Goal: Task Accomplishment & Management: Use online tool/utility

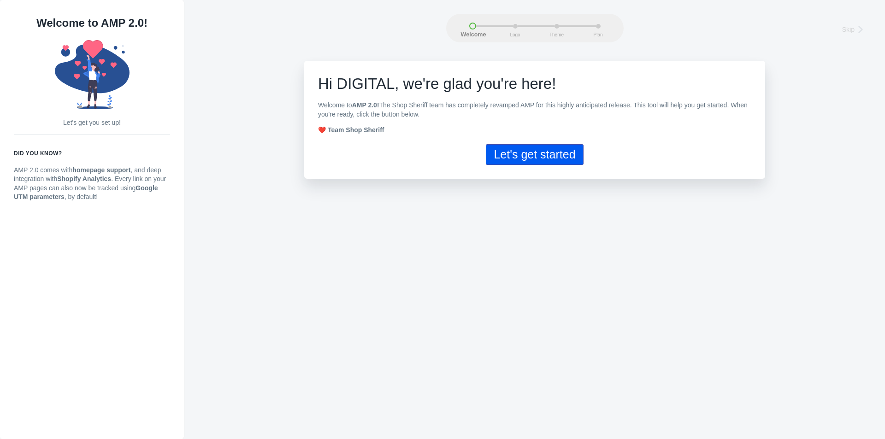
click at [547, 155] on button "Let's get started" at bounding box center [534, 154] width 97 height 21
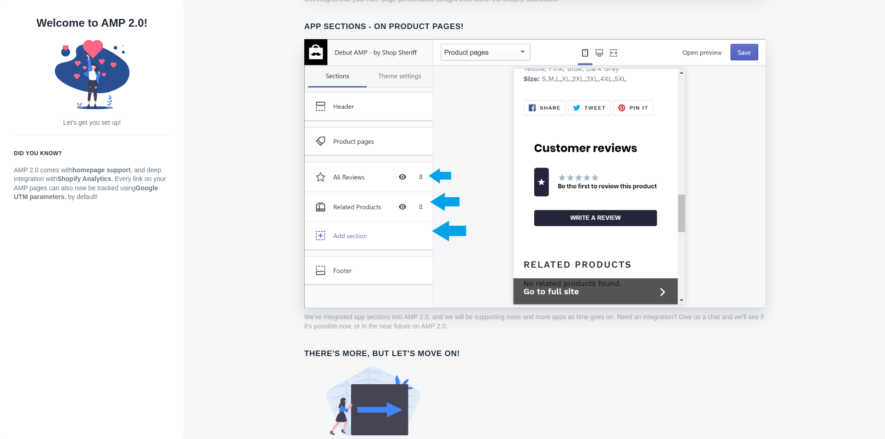
scroll to position [637, 0]
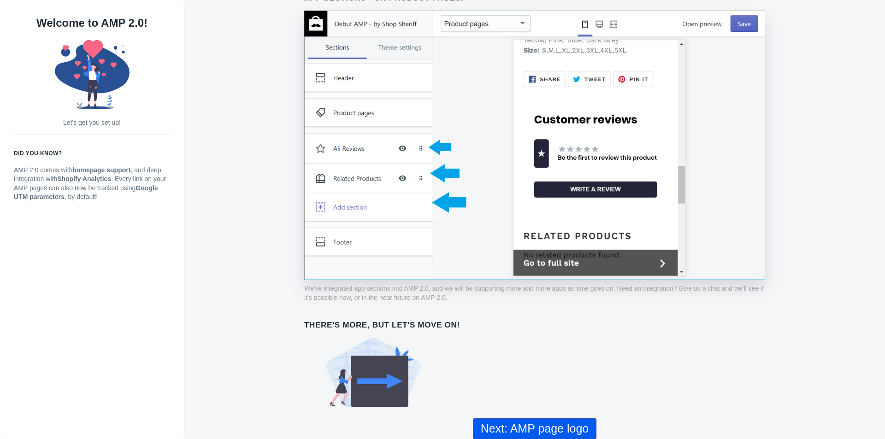
click at [561, 425] on button "Next: AMP page logo" at bounding box center [534, 428] width 123 height 21
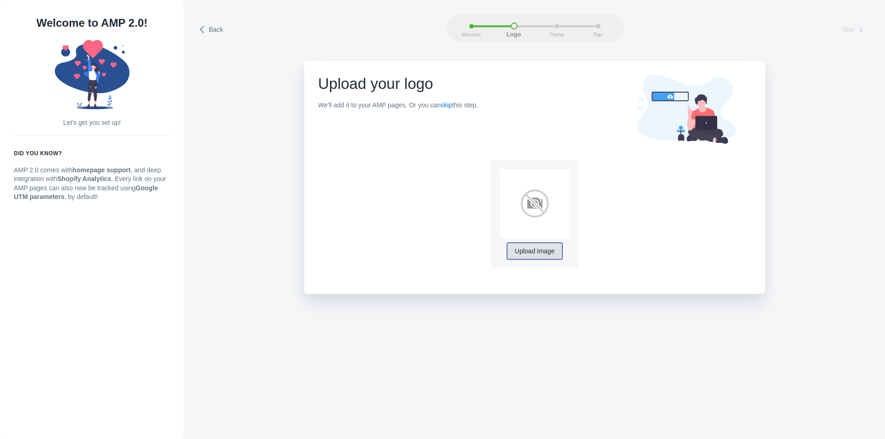
click at [544, 252] on span "Upload image" at bounding box center [535, 251] width 40 height 7
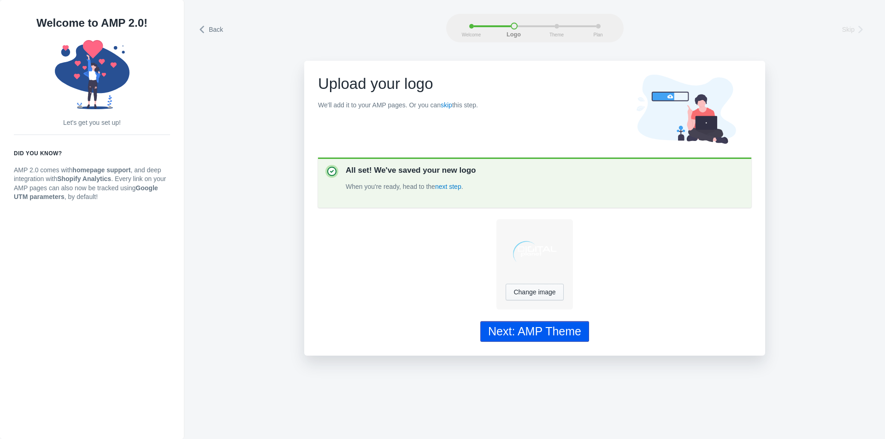
click at [567, 335] on div "Next: AMP Theme" at bounding box center [534, 331] width 93 height 13
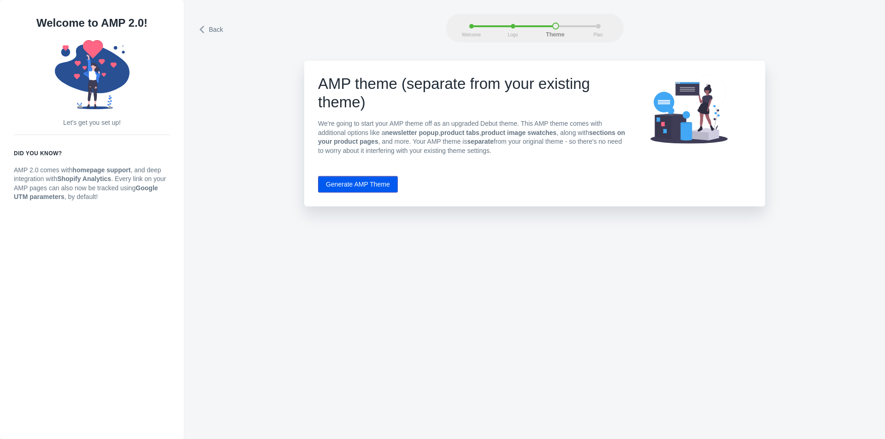
click at [374, 186] on button "Generate AMP Theme" at bounding box center [358, 184] width 80 height 17
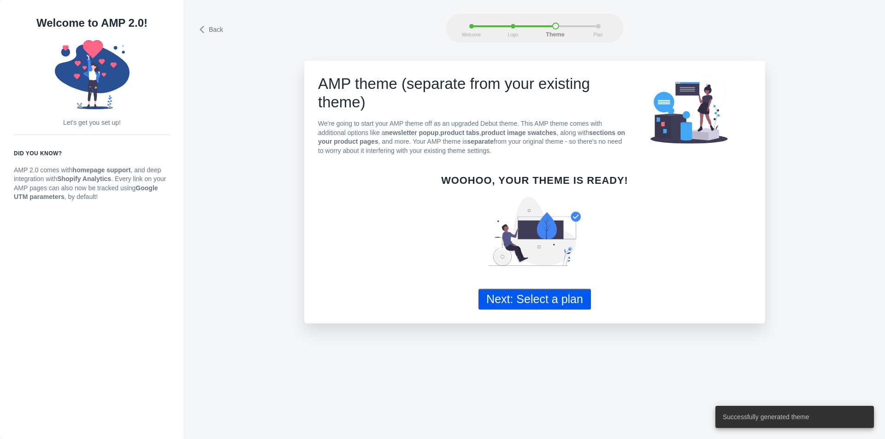
click at [552, 298] on button "Next: Select a plan" at bounding box center [534, 299] width 112 height 21
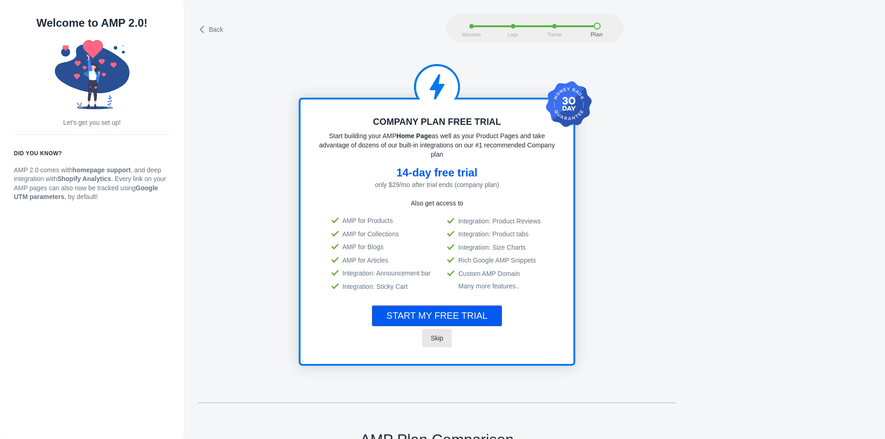
click at [440, 335] on span "Skip" at bounding box center [436, 337] width 12 height 7
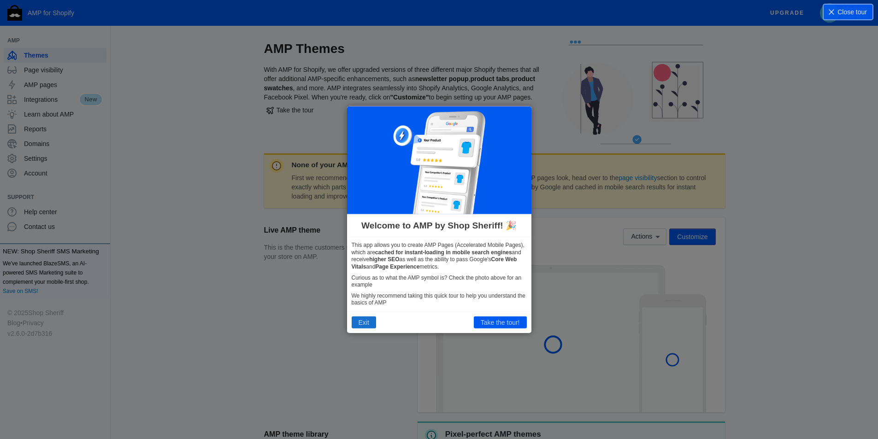
click at [365, 325] on button "Exit" at bounding box center [364, 322] width 24 height 12
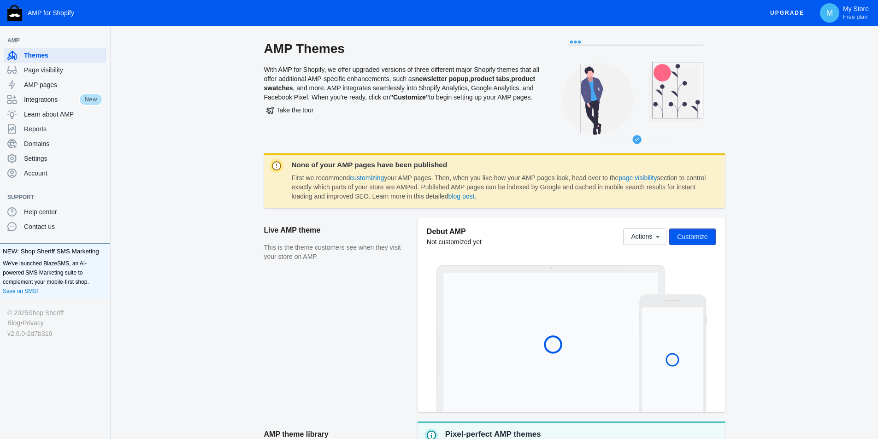
click at [697, 230] on button "Customize" at bounding box center [692, 237] width 46 height 17
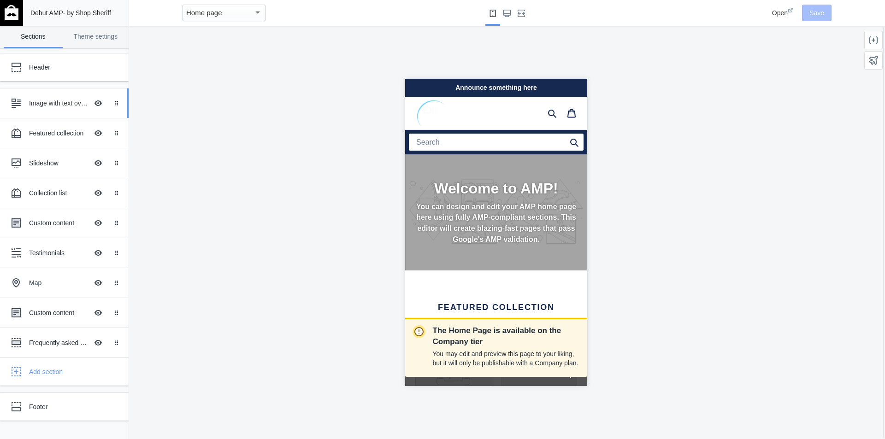
click at [63, 107] on div "Image with text overlay" at bounding box center [58, 103] width 59 height 9
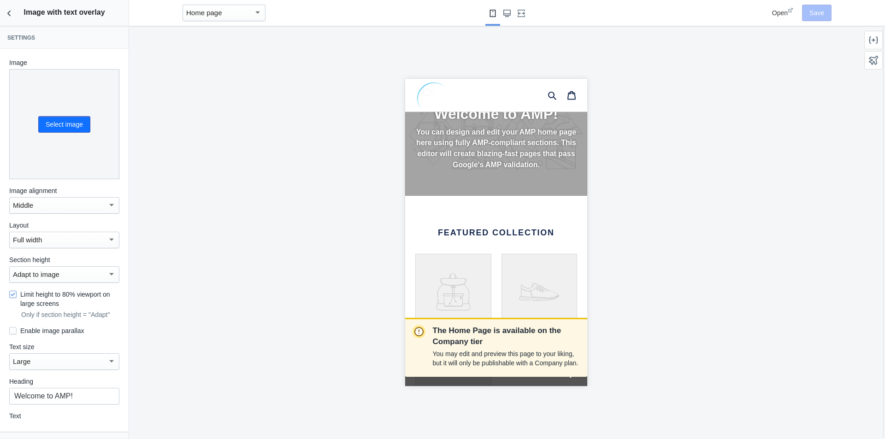
scroll to position [76, 0]
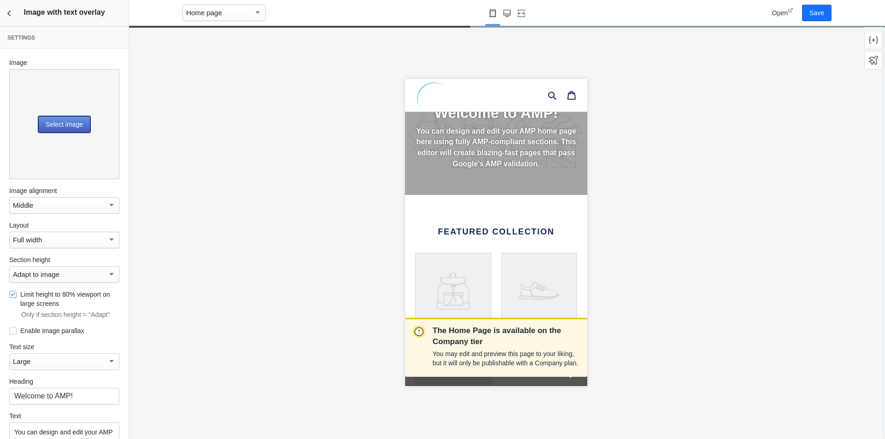
click at [62, 121] on button "Select image" at bounding box center [64, 124] width 52 height 17
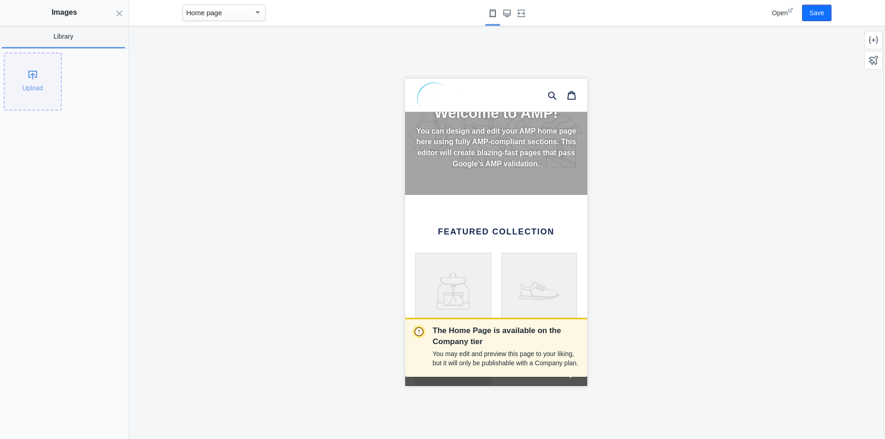
click at [29, 81] on div "Upload" at bounding box center [33, 81] width 56 height 56
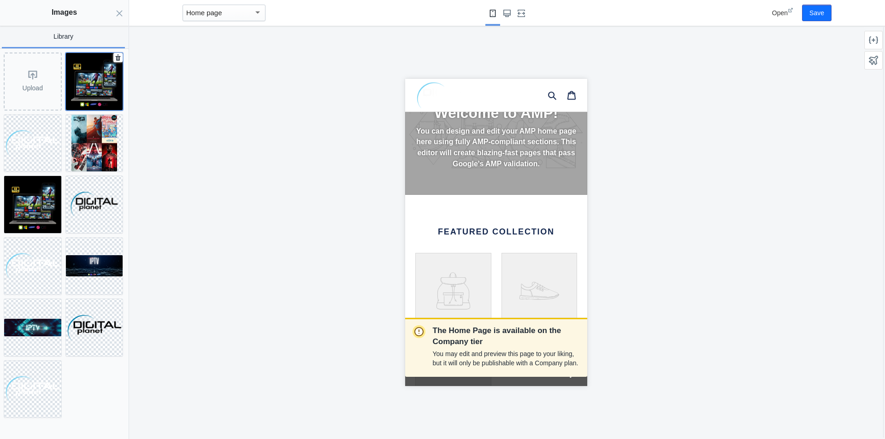
click at [96, 85] on img at bounding box center [94, 81] width 57 height 57
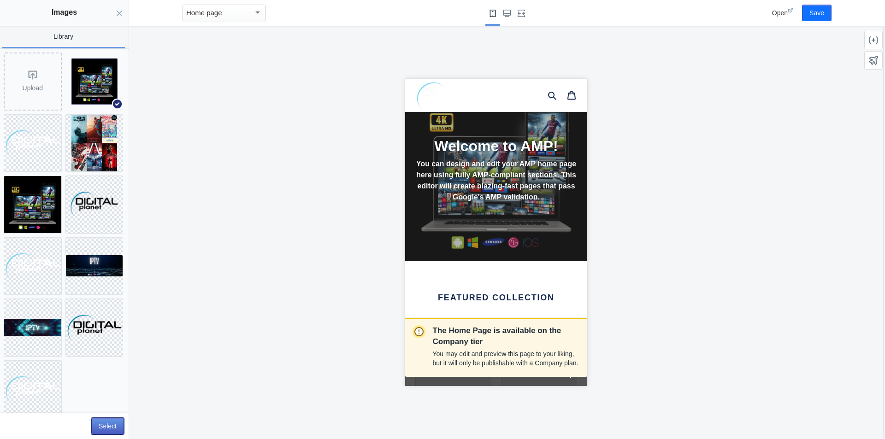
click at [117, 426] on button "Select" at bounding box center [107, 426] width 33 height 17
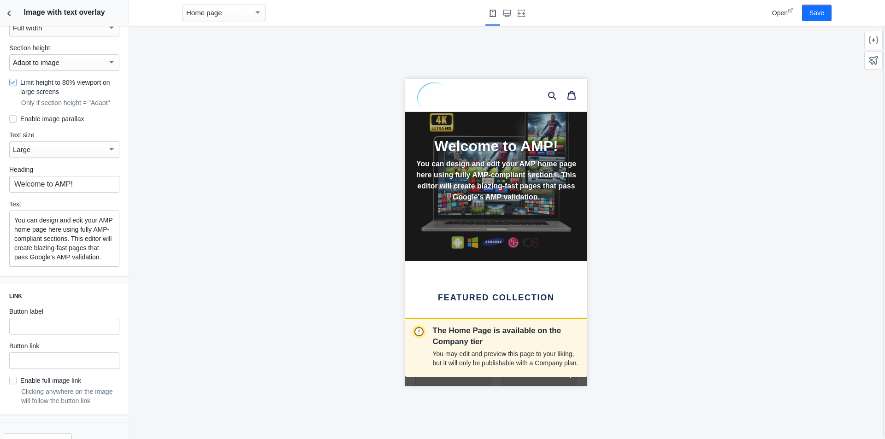
scroll to position [230, 0]
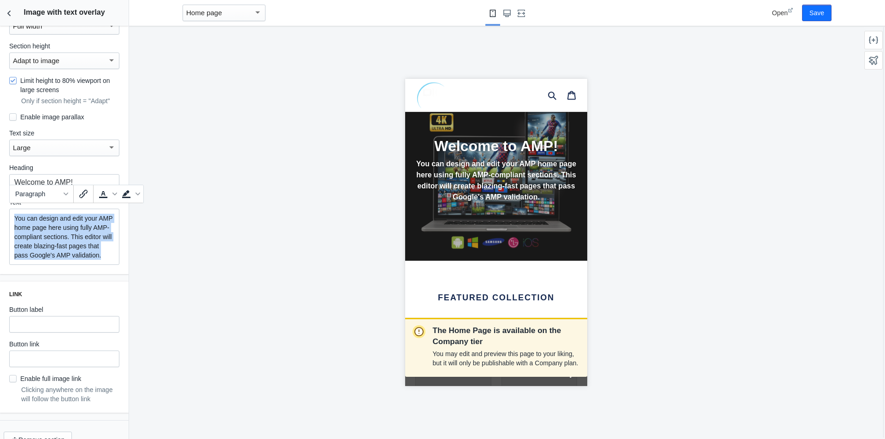
drag, startPoint x: 55, startPoint y: 264, endPoint x: 0, endPoint y: 195, distance: 88.1
click at [0, 195] on div "Image Change Remove Image alignment Middle Layout Full width Section height Ada…" at bounding box center [64, 46] width 129 height 456
paste div
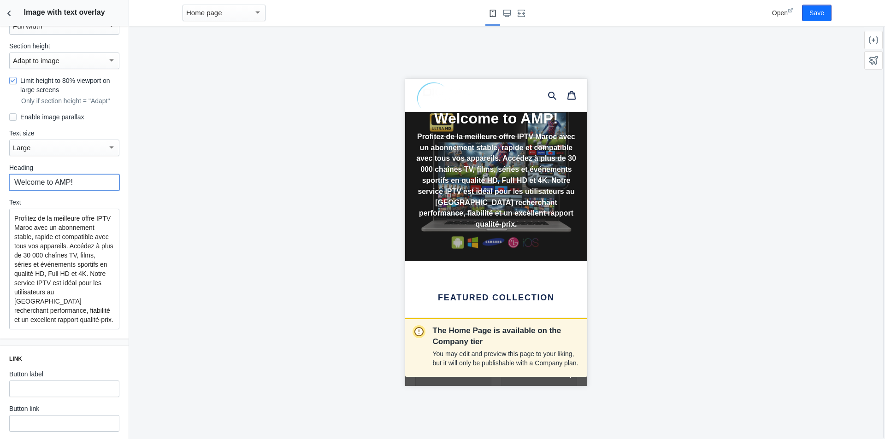
drag, startPoint x: 94, startPoint y: 172, endPoint x: 0, endPoint y: 185, distance: 94.8
click at [0, 184] on div "Image Change Remove Image alignment Middle Layout Full width Section height Ada…" at bounding box center [64, 78] width 129 height 520
paste input "IPTV [GEOGRAPHIC_DATA]"
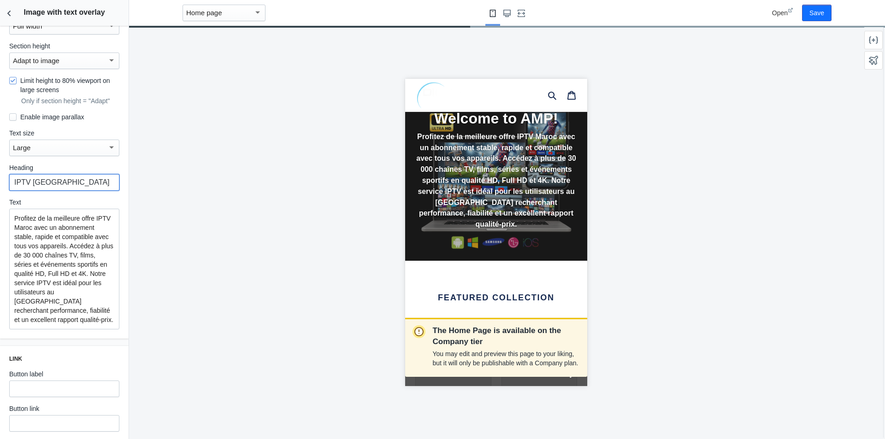
type input "IPTV [GEOGRAPHIC_DATA]"
click at [182, 174] on div "The Home Page is available on the Company tier You may edit and preview this pa…" at bounding box center [495, 232] width 733 height 413
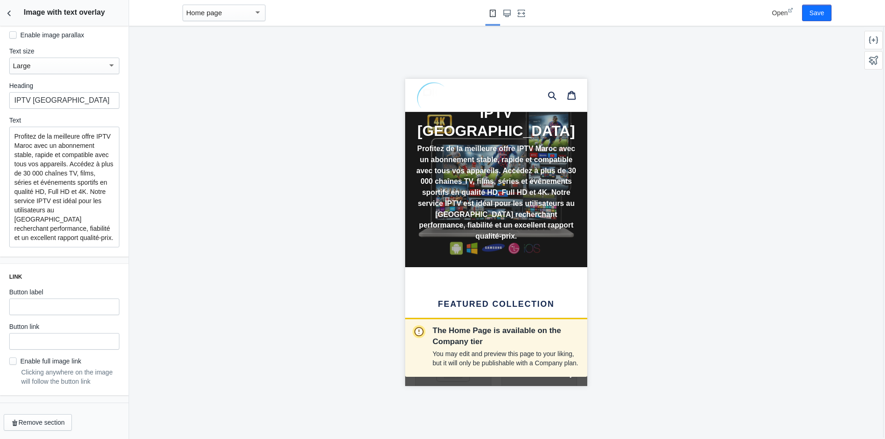
scroll to position [316, 0]
click at [821, 16] on button "Save" at bounding box center [816, 13] width 29 height 17
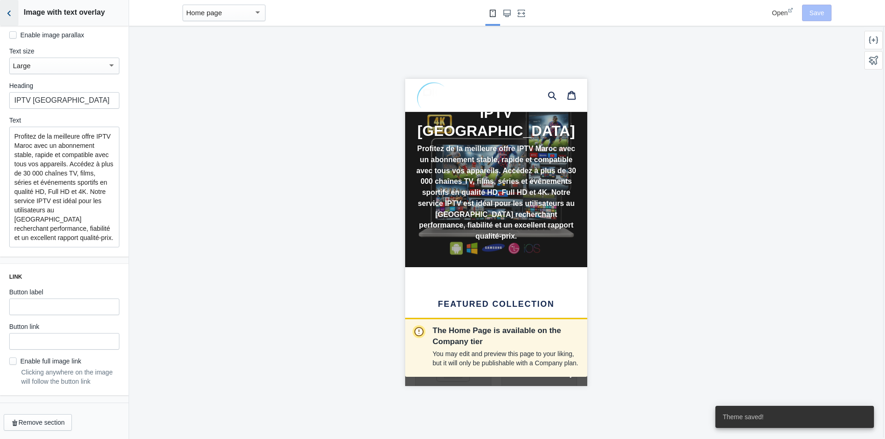
click at [12, 12] on icon "Back to sections" at bounding box center [9, 13] width 9 height 9
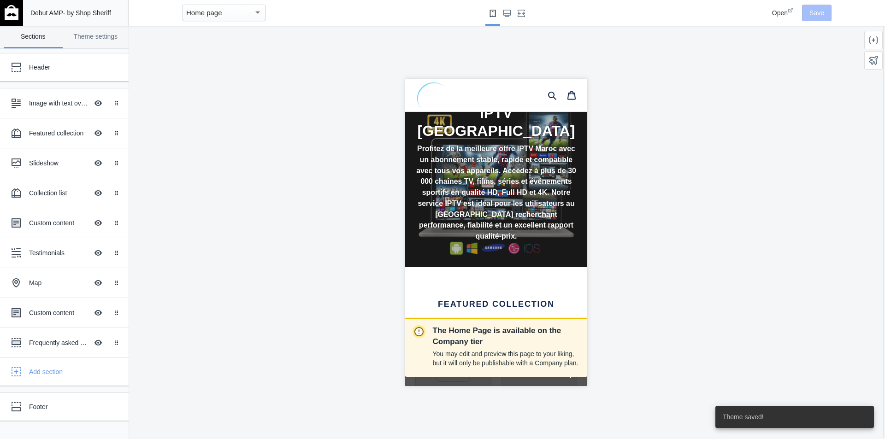
scroll to position [279, 0]
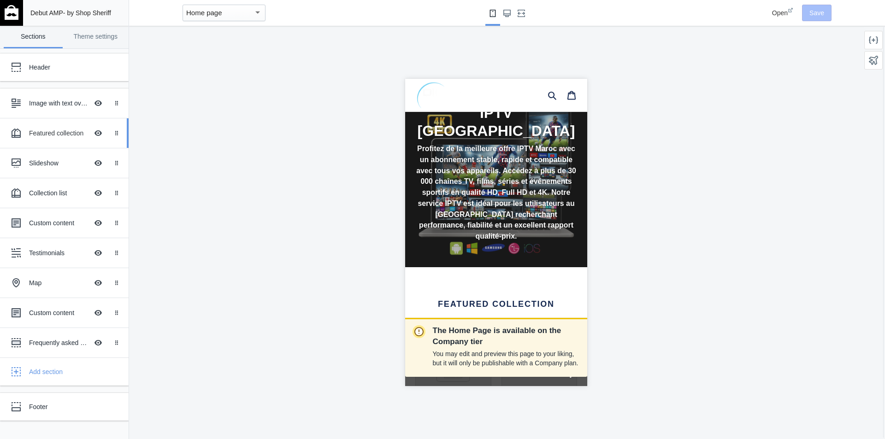
click at [57, 133] on div "Featured collection" at bounding box center [58, 133] width 59 height 9
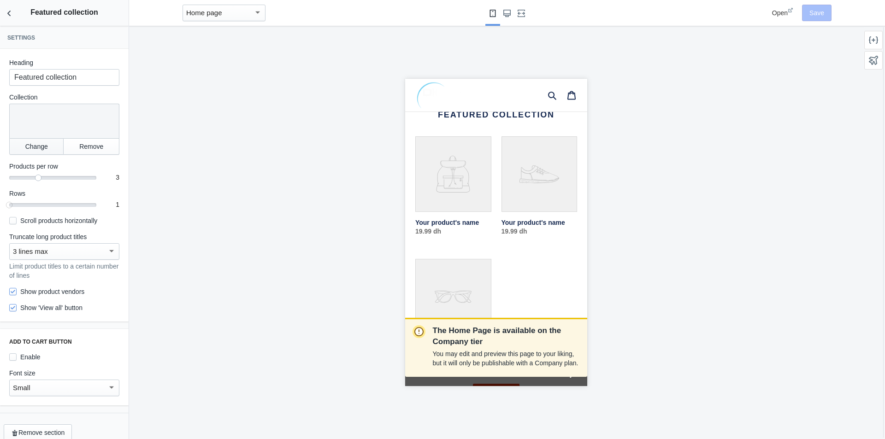
scroll to position [274, 0]
